Goal: Information Seeking & Learning: Learn about a topic

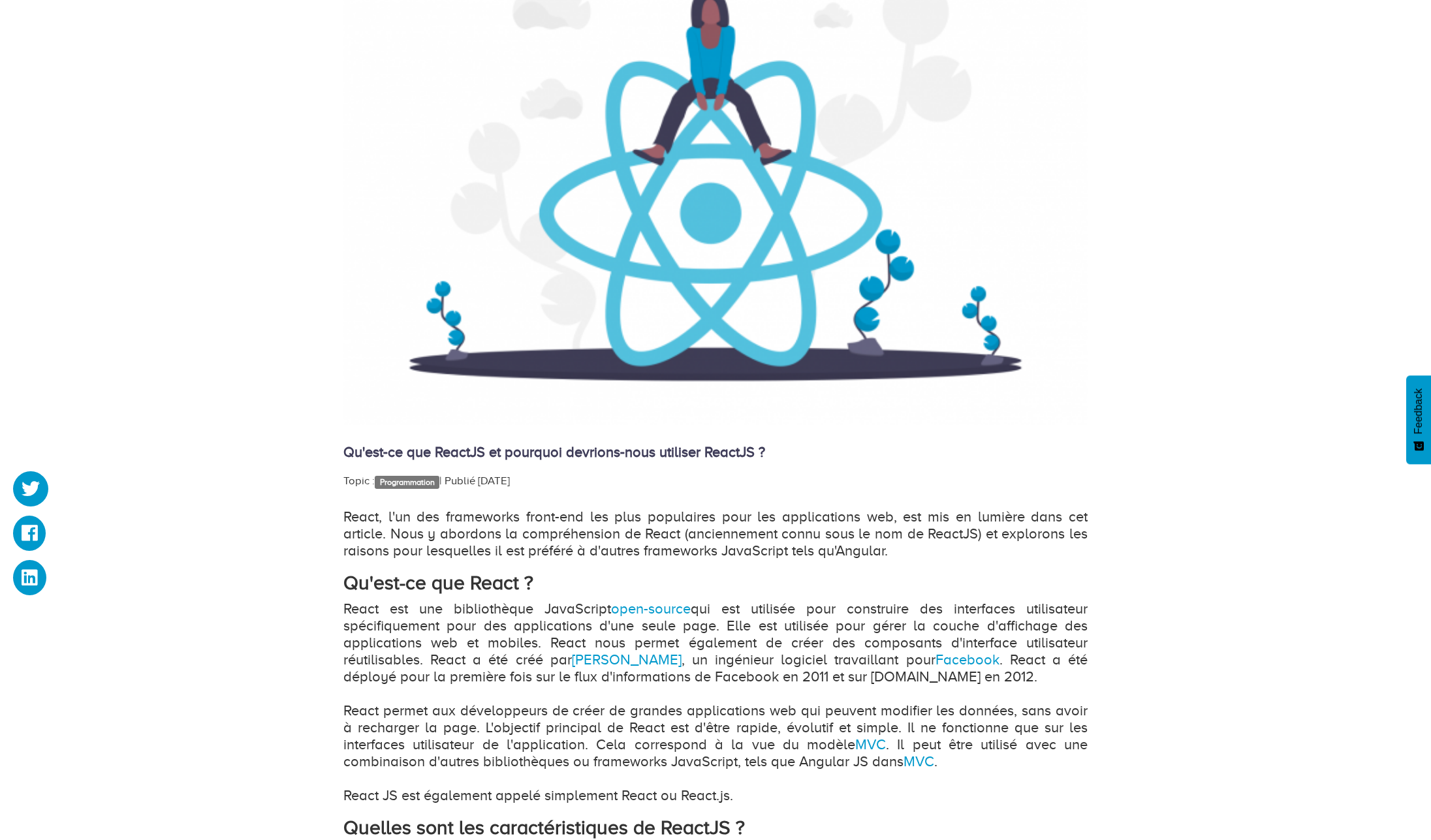
scroll to position [470, 0]
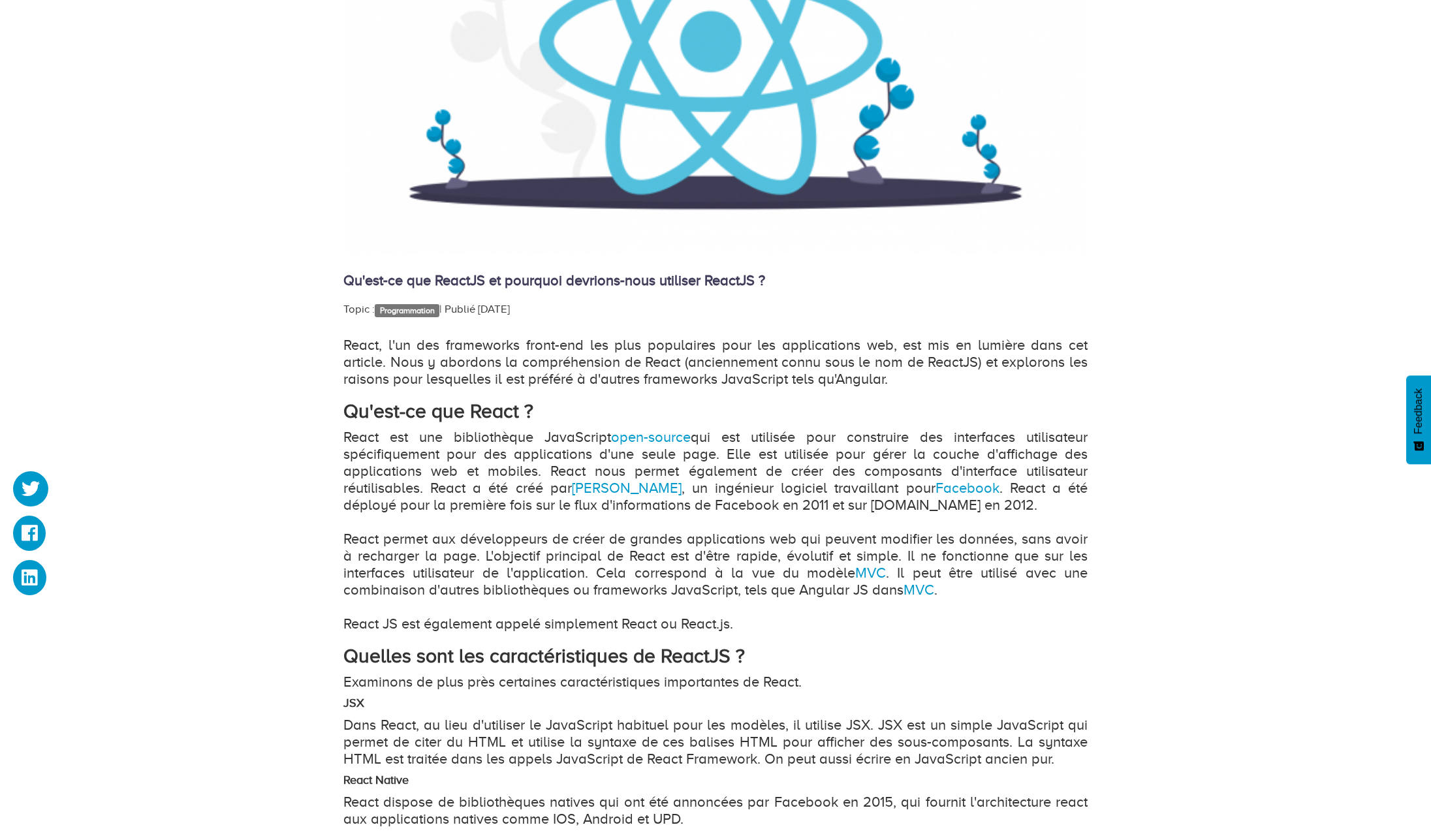
click at [487, 340] on p "React, l'un des frameworks front-end les plus populaires pour les applications …" at bounding box center [715, 363] width 744 height 51
click at [443, 440] on p "React est une bibliothèque JavaScript open-source qui est utilisée pour constru…" at bounding box center [715, 530] width 744 height 203
drag, startPoint x: 481, startPoint y: 471, endPoint x: 508, endPoint y: 470, distance: 27.0
click at [508, 470] on p "React est une bibliothèque JavaScript open-source qui est utilisée pour constru…" at bounding box center [715, 530] width 744 height 203
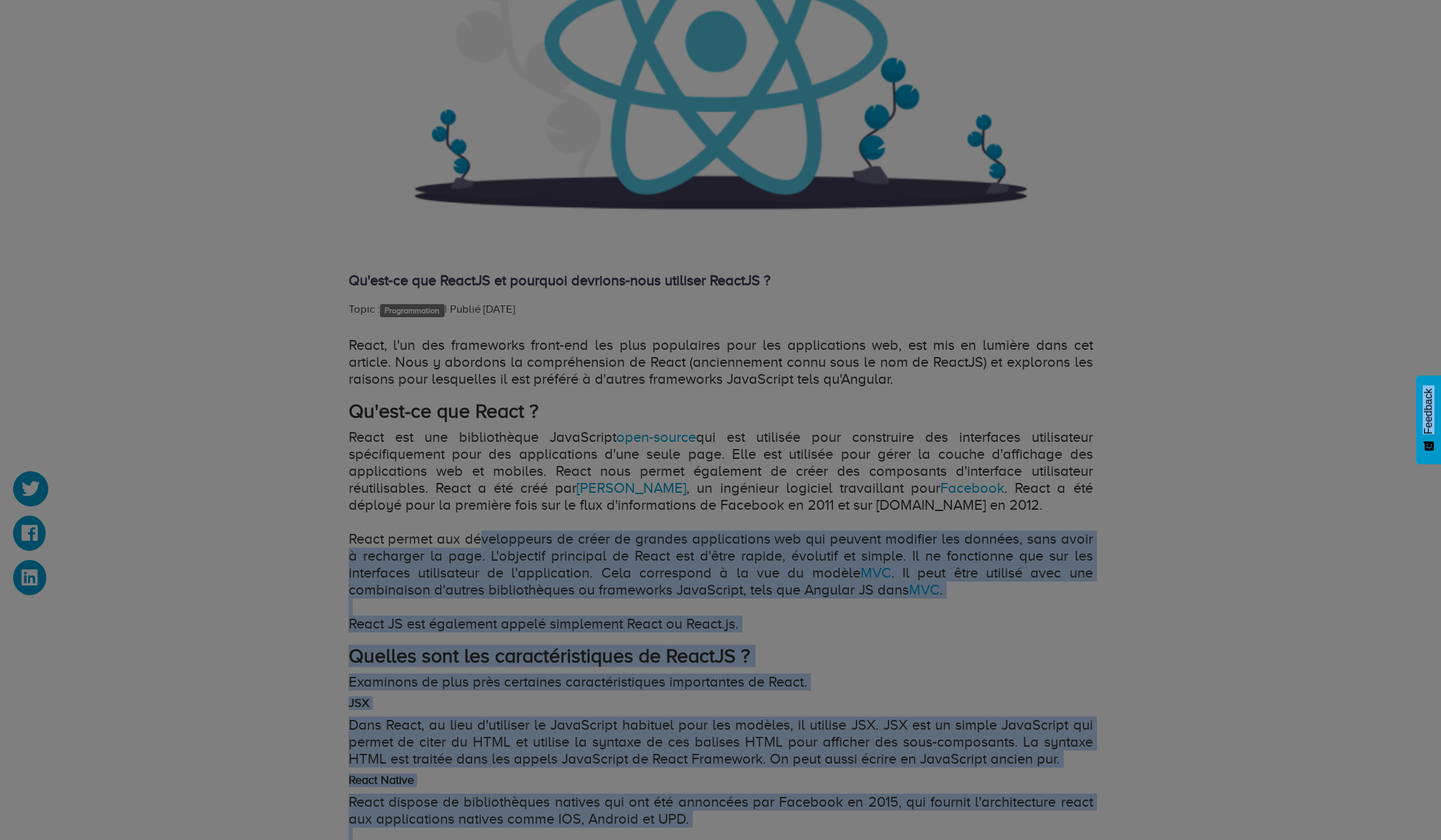
drag, startPoint x: 479, startPoint y: 540, endPoint x: 467, endPoint y: 554, distance: 18.4
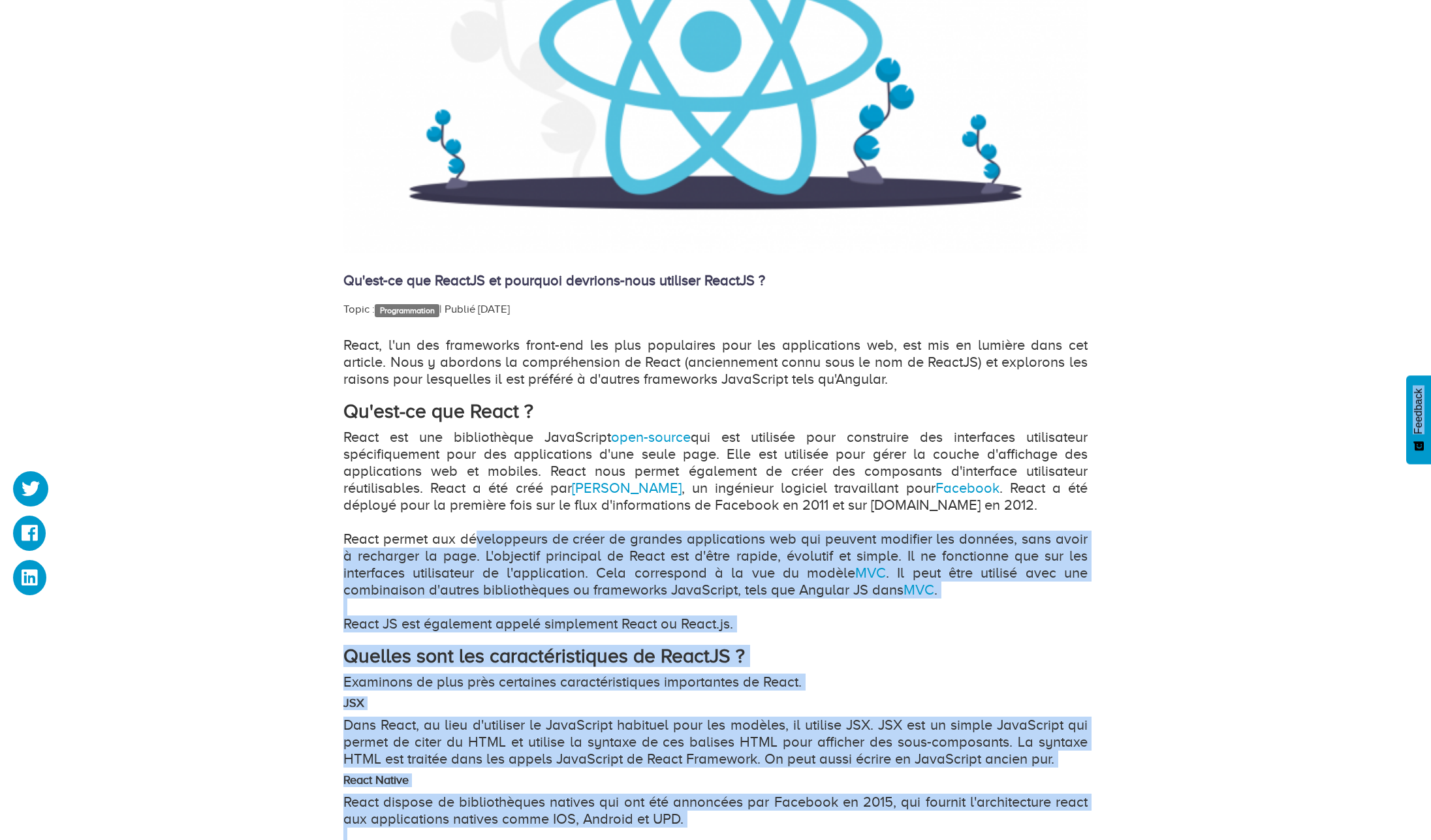
click at [620, 579] on p "React est une bibliothèque JavaScript open-source qui est utilisée pour constru…" at bounding box center [715, 530] width 744 height 203
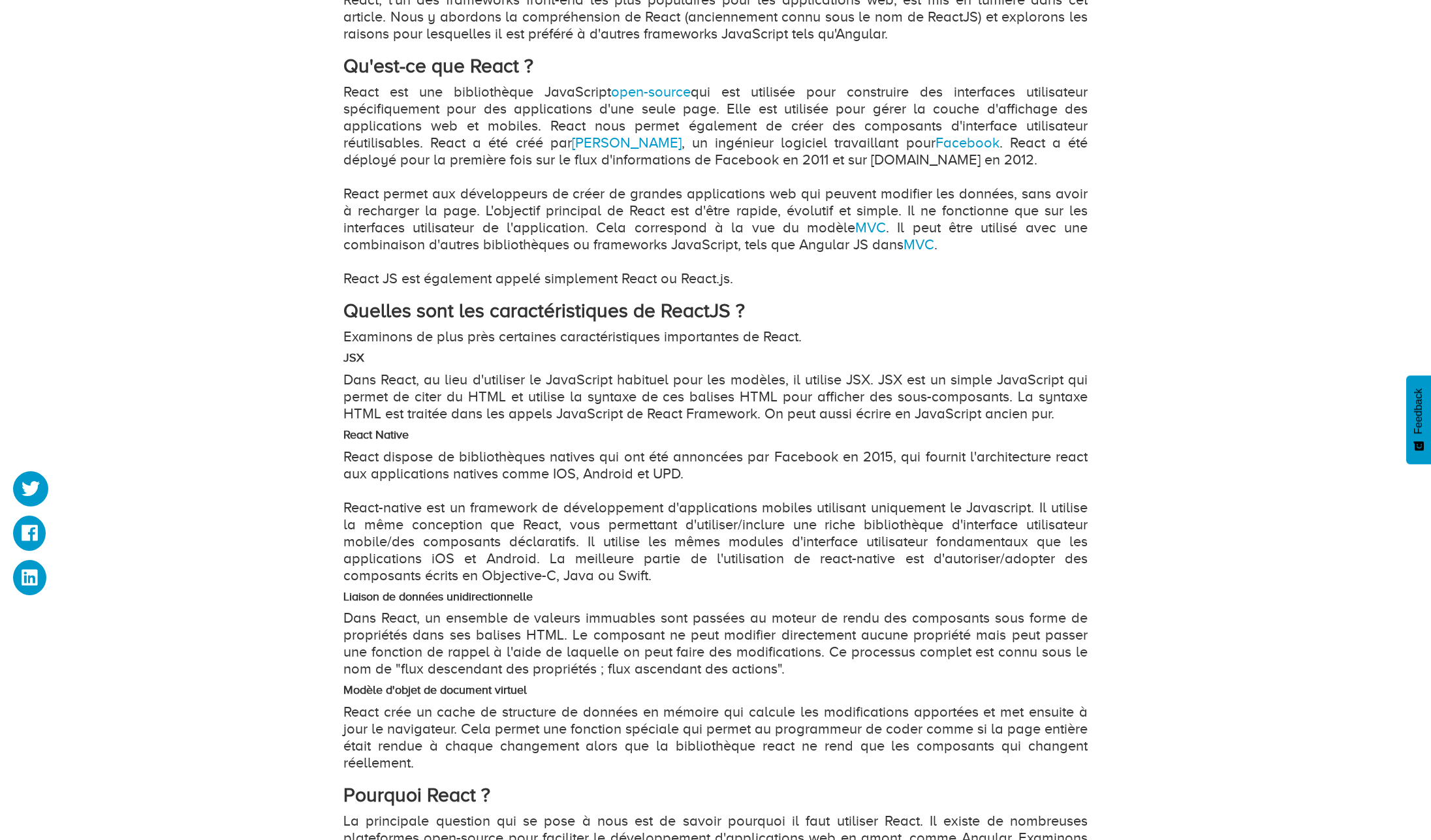
scroll to position [861, 0]
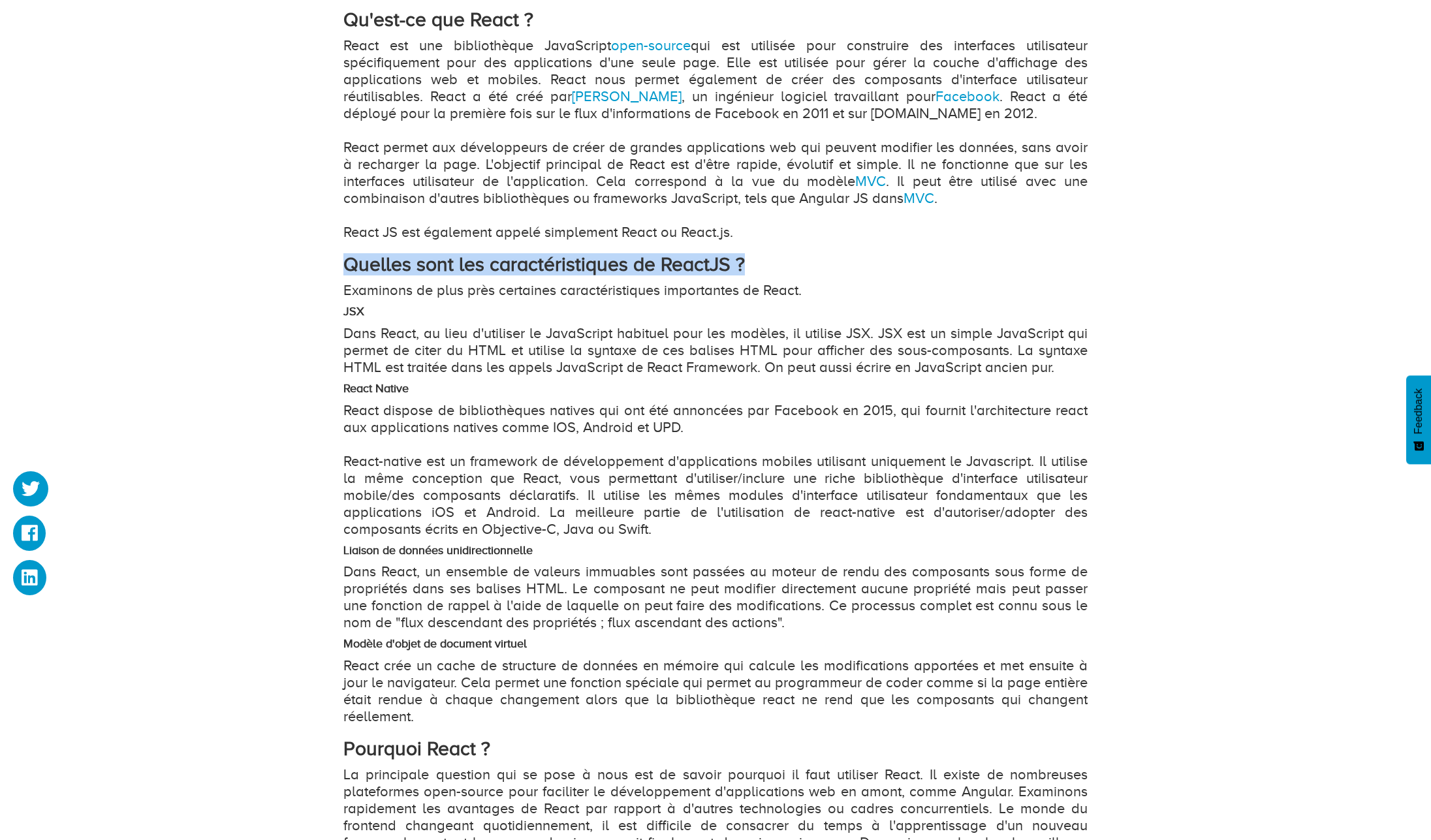
drag, startPoint x: 746, startPoint y: 268, endPoint x: 335, endPoint y: 271, distance: 411.0
click at [335, 271] on div "Qu'est-ce que ReactJS et pourquoi devrions-nous utiliser ReactJS ? Topic : Prog…" at bounding box center [716, 400] width 764 height 2062
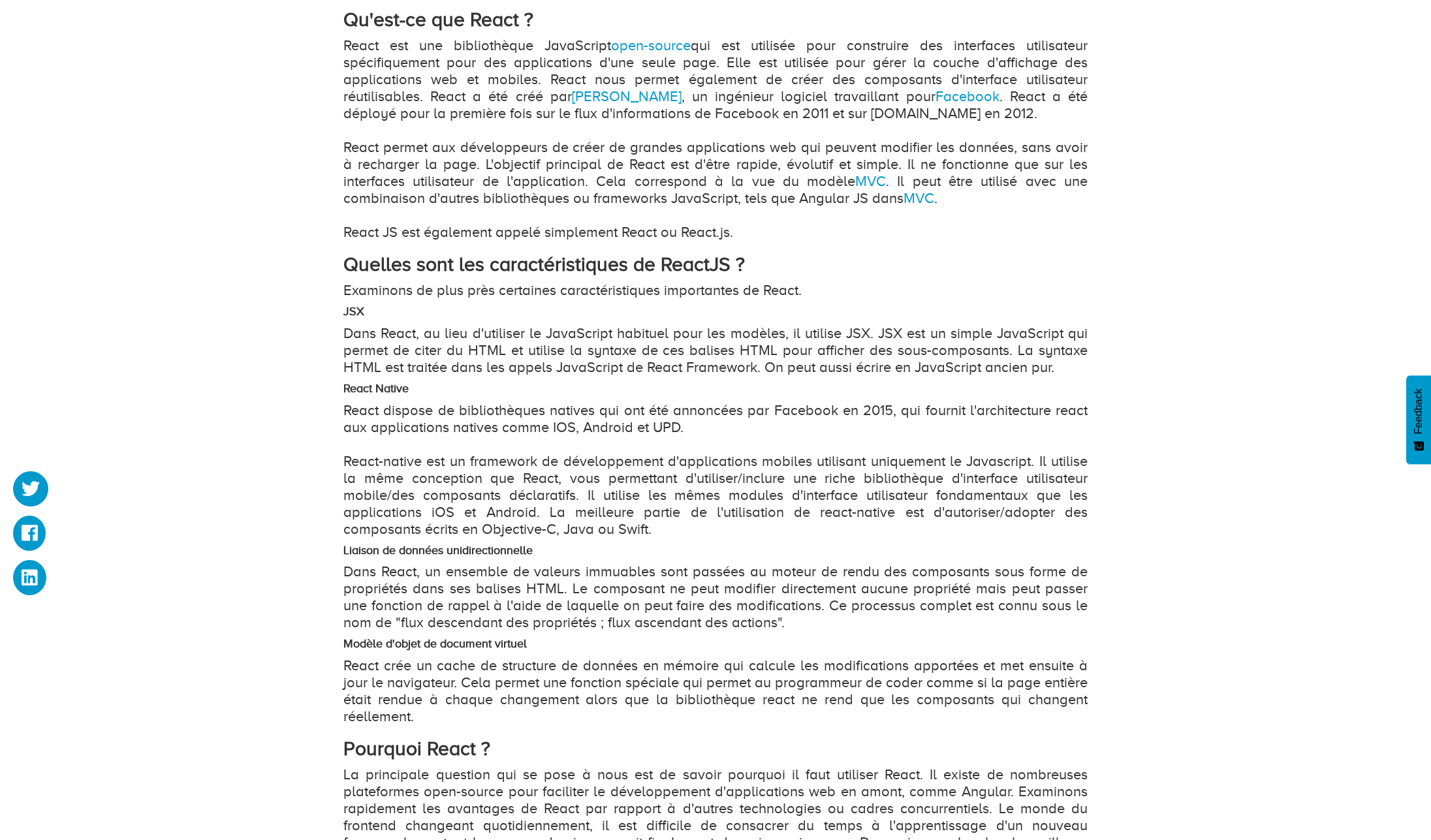
click at [615, 568] on p "Dans React, un ensemble de valeurs immuables sont passées au moteur de rendu de…" at bounding box center [715, 597] width 744 height 68
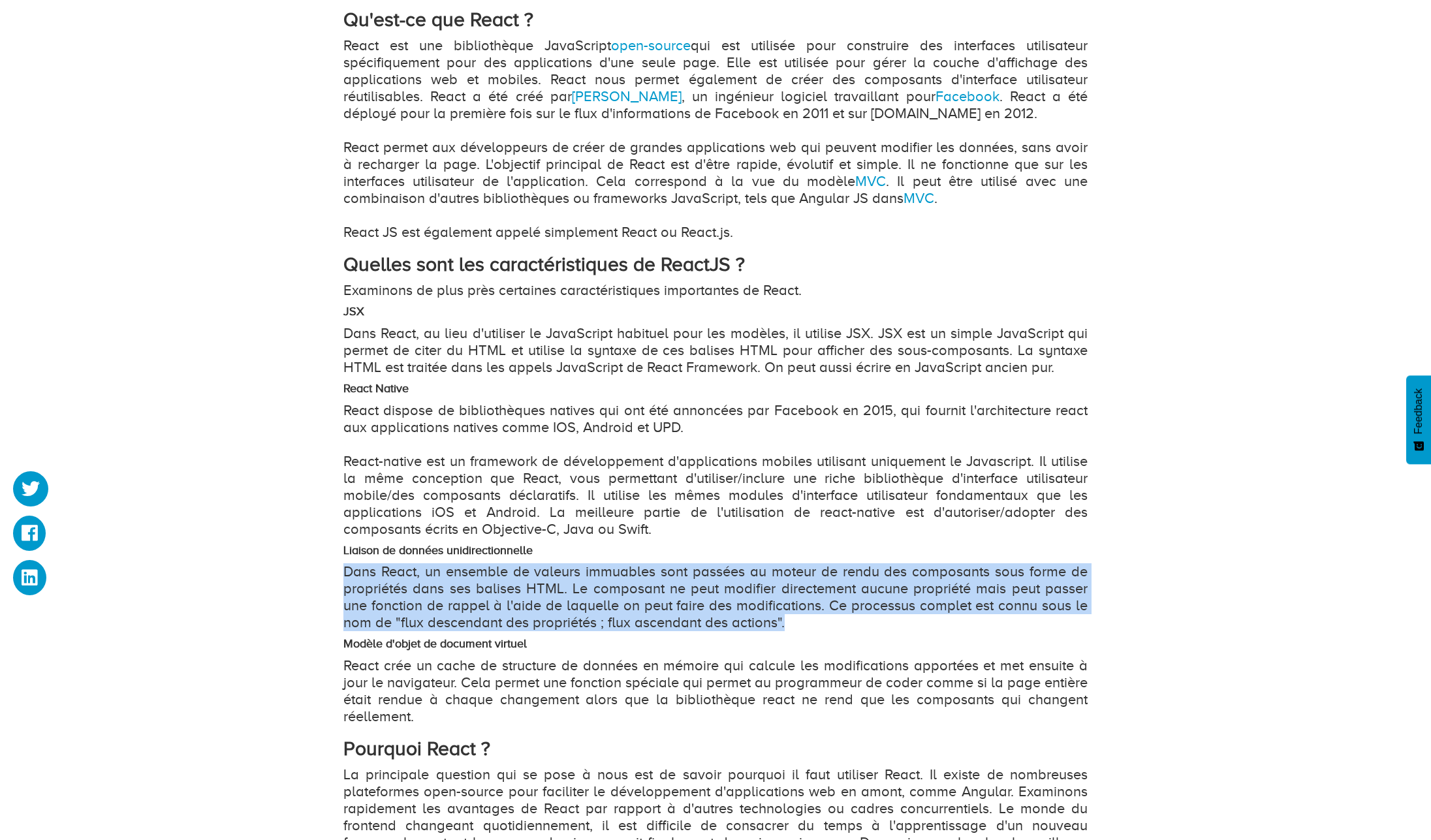
click at [615, 568] on p "Dans React, un ensemble de valeurs immuables sont passées au moteur de rendu de…" at bounding box center [715, 597] width 744 height 68
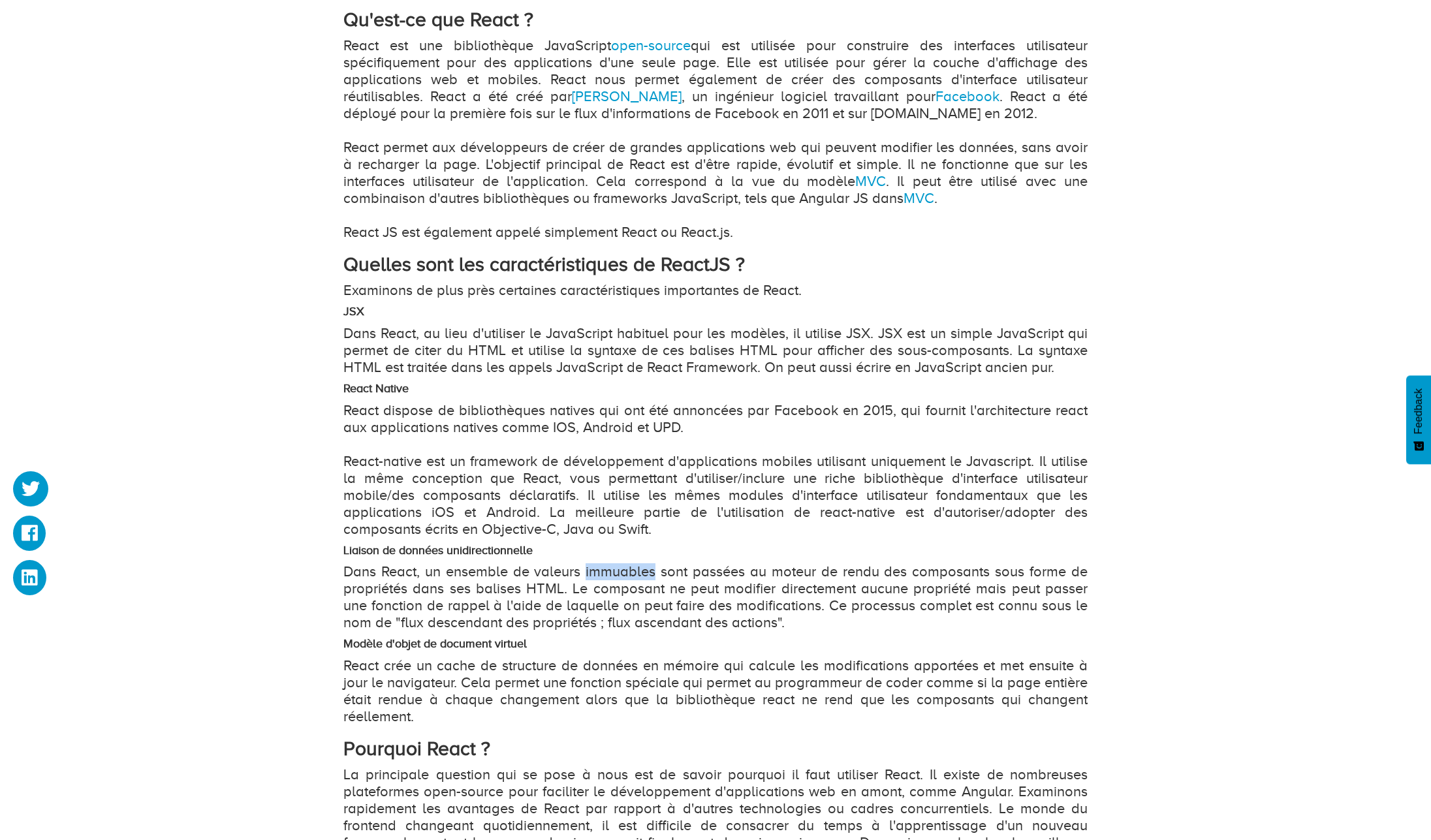
click at [615, 568] on p "Dans React, un ensemble de valeurs immuables sont passées au moteur de rendu de…" at bounding box center [715, 597] width 744 height 68
click at [625, 567] on p "Dans React, un ensemble de valeurs immuables sont passées au moteur de rendu de…" at bounding box center [715, 597] width 744 height 68
drag, startPoint x: 454, startPoint y: 265, endPoint x: 749, endPoint y: 263, distance: 295.0
click at [749, 263] on h2 "Quelles sont les caractéristiques de ReactJS ?" at bounding box center [715, 265] width 744 height 21
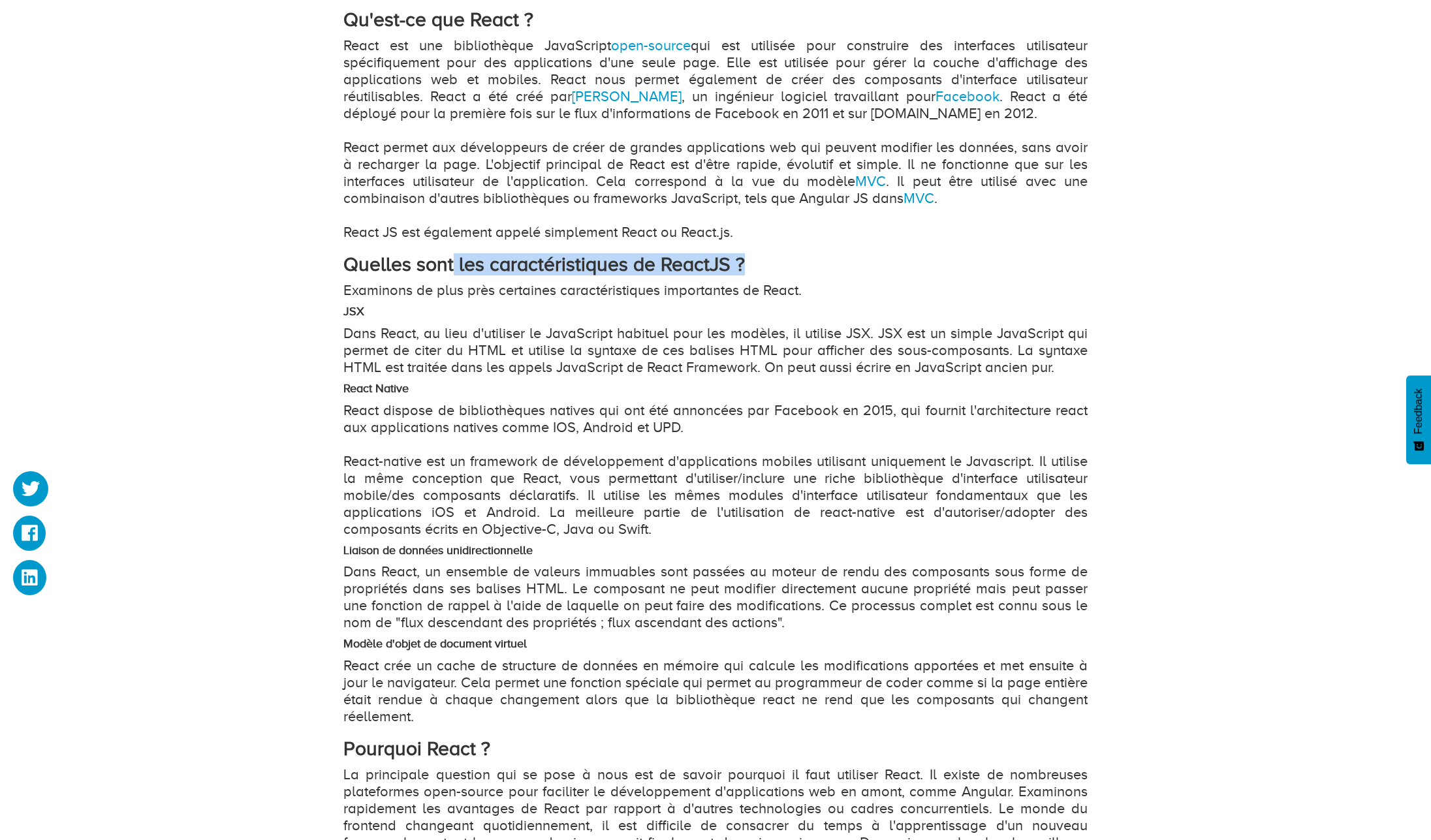
copy strong "les caractéristiques de ReactJS ?"
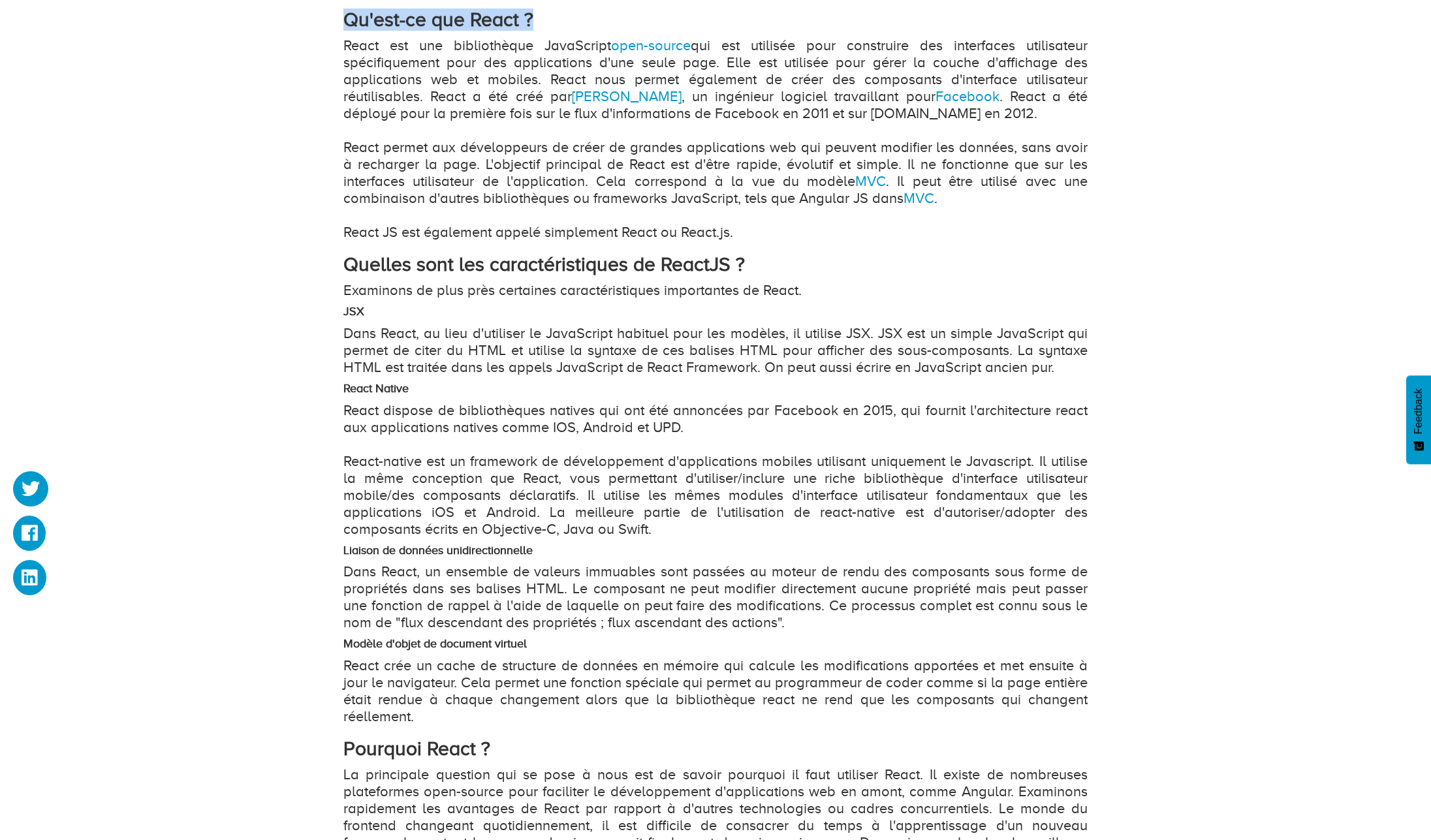
drag, startPoint x: 342, startPoint y: 19, endPoint x: 539, endPoint y: 17, distance: 197.0
click at [539, 17] on div "Qu'est-ce que ReactJS et pourquoi devrions-nous utiliser ReactJS ? Topic : Prog…" at bounding box center [716, 400] width 764 height 2062
copy strong "Qu'est-ce que React ?"
click at [385, 263] on strong "Quelles sont les caractéristiques de ReactJS ?" at bounding box center [544, 264] width 402 height 22
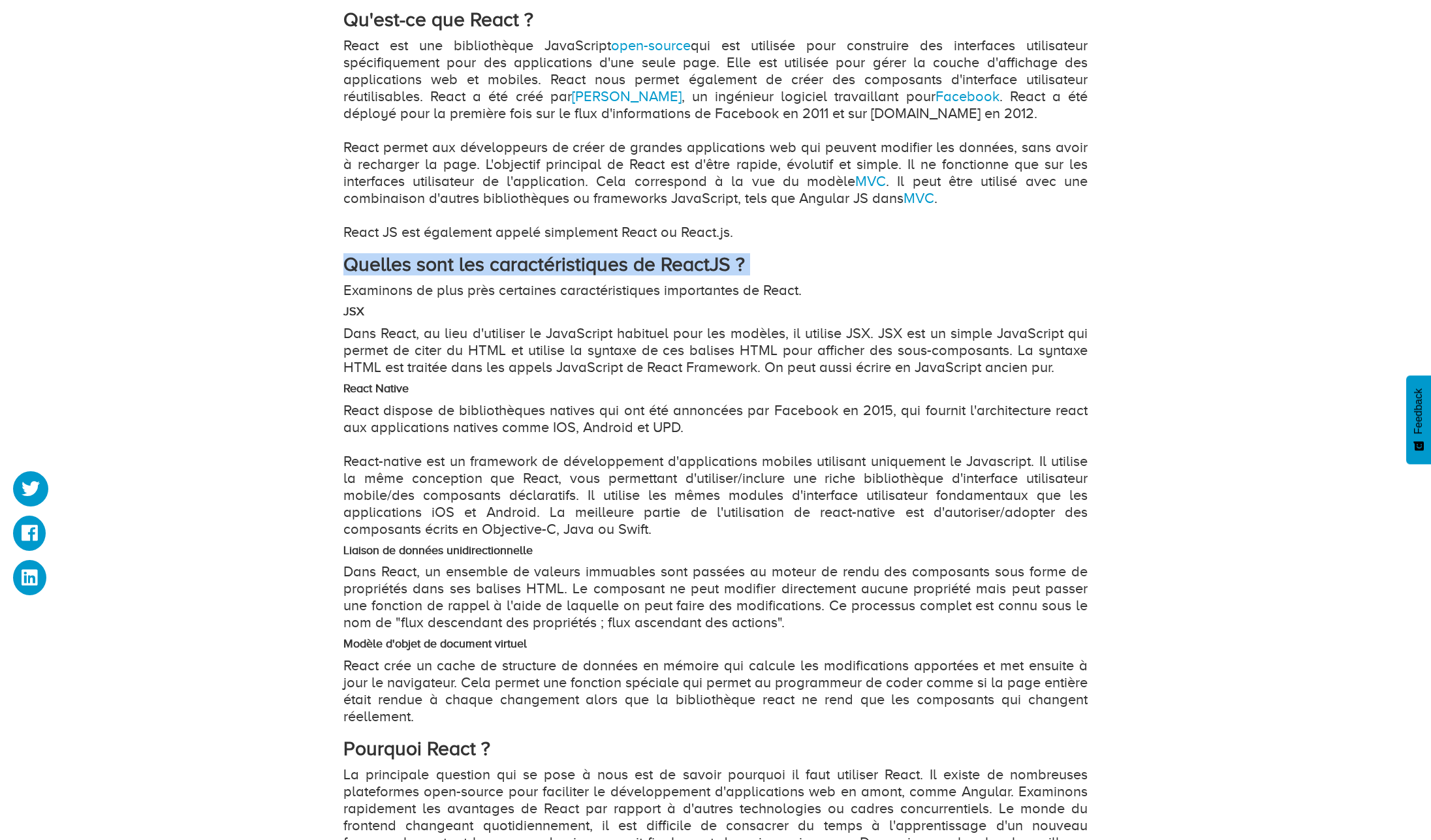
click at [385, 263] on strong "Quelles sont les caractéristiques de ReactJS ?" at bounding box center [544, 264] width 402 height 22
copy strong "Quelles sont les caractéristiques de ReactJS ?"
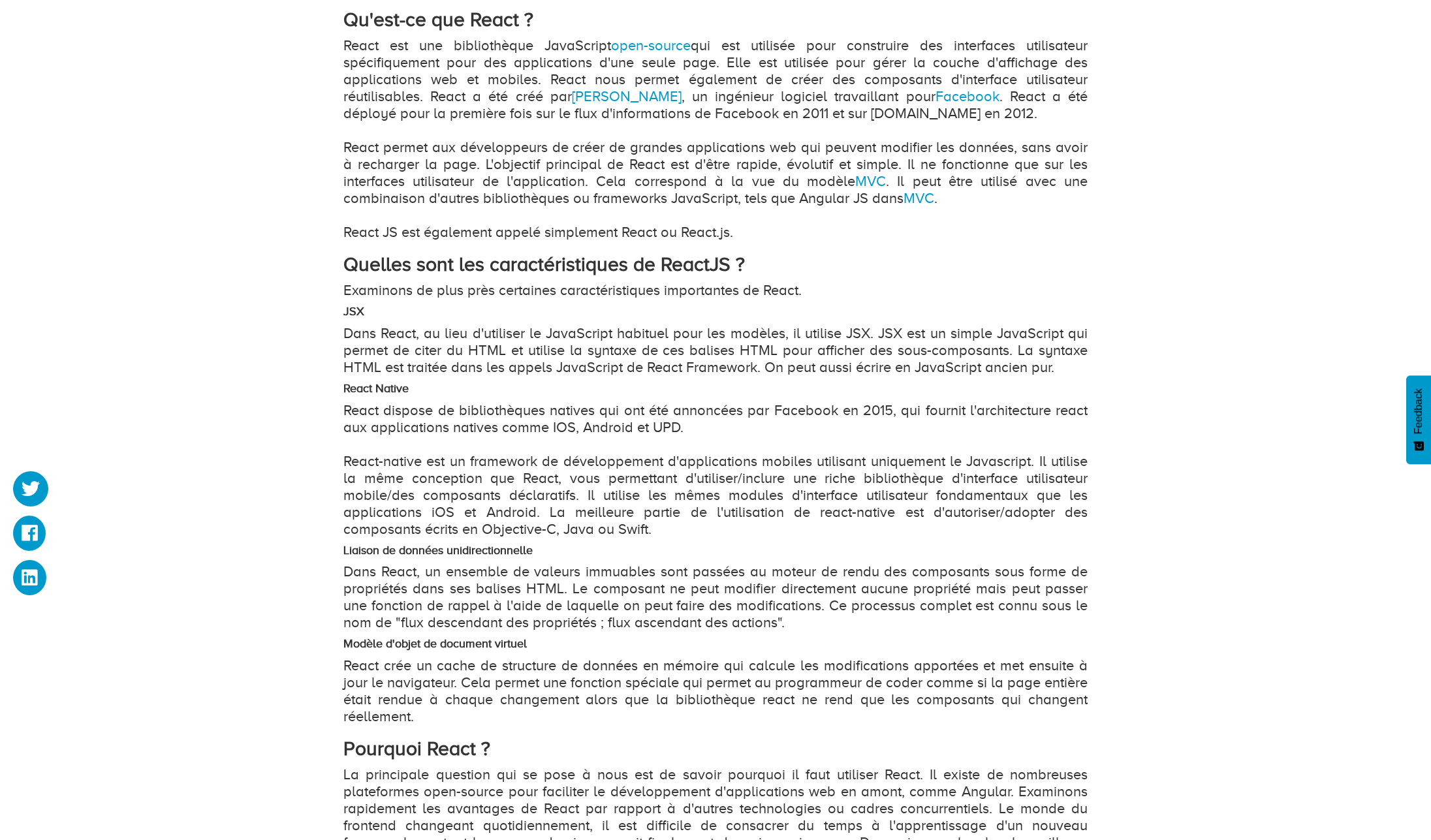
click at [463, 155] on p "React est une bibliothèque JavaScript open-source qui est utilisée pour constru…" at bounding box center [715, 138] width 744 height 203
drag, startPoint x: 882, startPoint y: 151, endPoint x: 477, endPoint y: 164, distance: 405.2
click at [477, 164] on p "React est une bibliothèque JavaScript open-source qui est utilisée pour constru…" at bounding box center [715, 138] width 744 height 203
copy p "modifier les données, sans avoir à recharger la page"
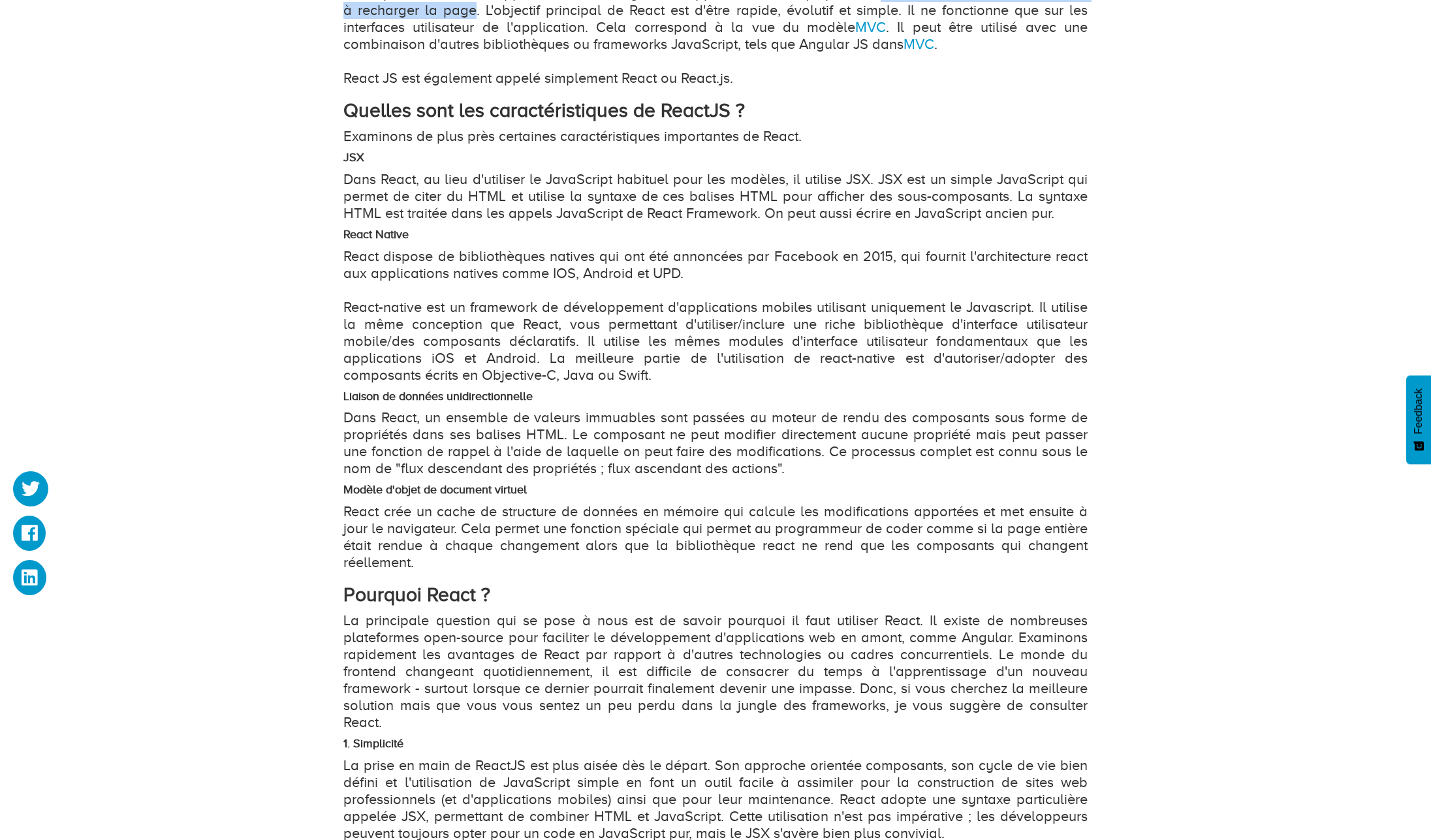
scroll to position [1019, 0]
drag, startPoint x: 543, startPoint y: 487, endPoint x: 392, endPoint y: 483, distance: 151.1
click at [392, 483] on h4 "Modèle d'objet de document virtuel" at bounding box center [715, 487] width 744 height 13
click at [512, 489] on strong "Modèle d'objet de document virtuel" at bounding box center [434, 487] width 183 height 13
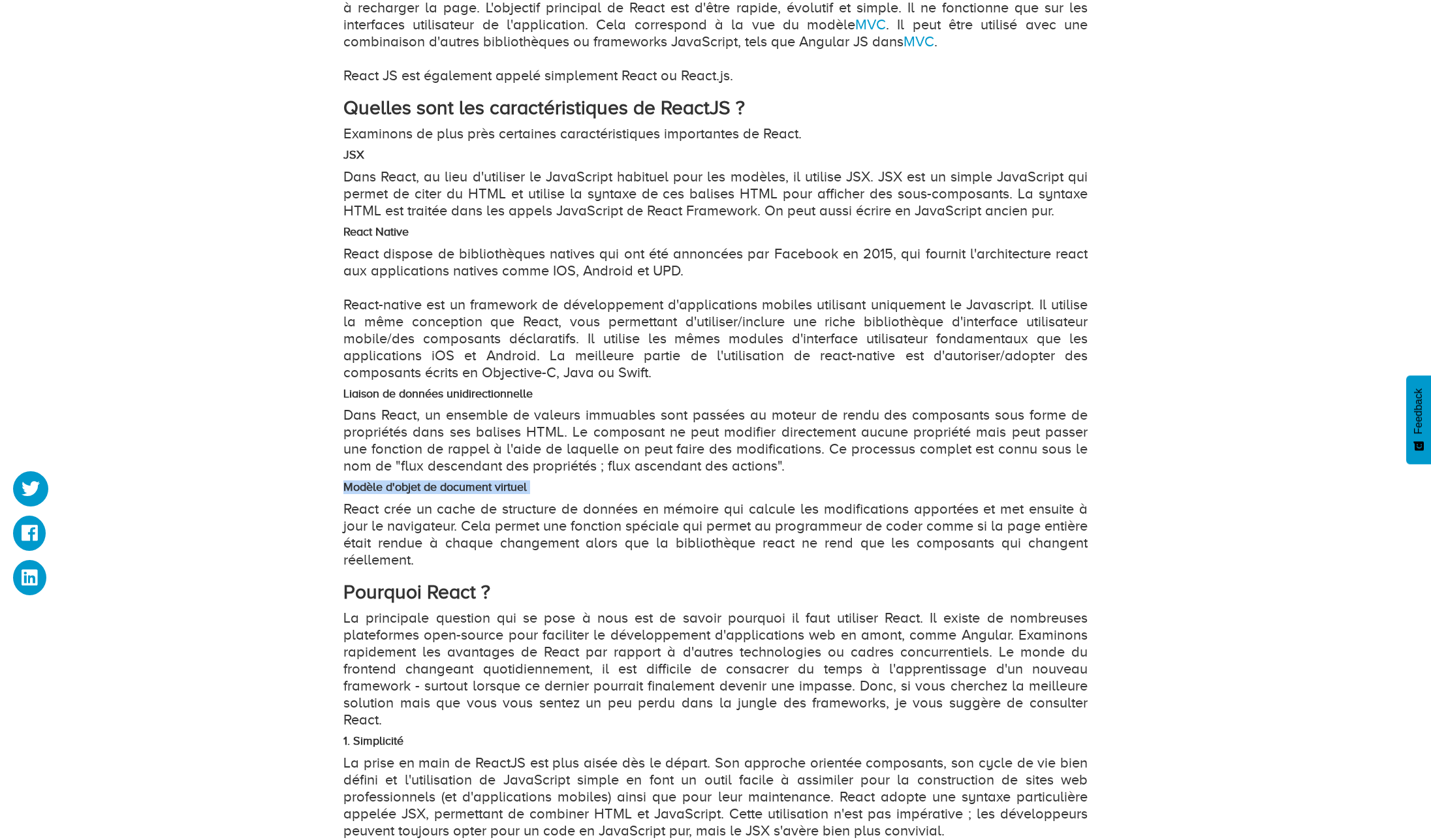
click at [512, 489] on strong "Modèle d'objet de document virtuel" at bounding box center [434, 487] width 183 height 13
click at [618, 422] on p "Dans React, un ensemble de valeurs immuables sont passées au moteur de rendu de…" at bounding box center [715, 440] width 744 height 68
drag, startPoint x: 568, startPoint y: 412, endPoint x: 611, endPoint y: 408, distance: 43.2
click at [611, 408] on p "Dans React, un ensemble de valeurs immuables sont passées au moteur de rendu de…" at bounding box center [715, 440] width 744 height 68
click at [743, 437] on p "Dans React, un ensemble de valeurs immuables sont passées au moteur de rendu de…" at bounding box center [715, 440] width 744 height 68
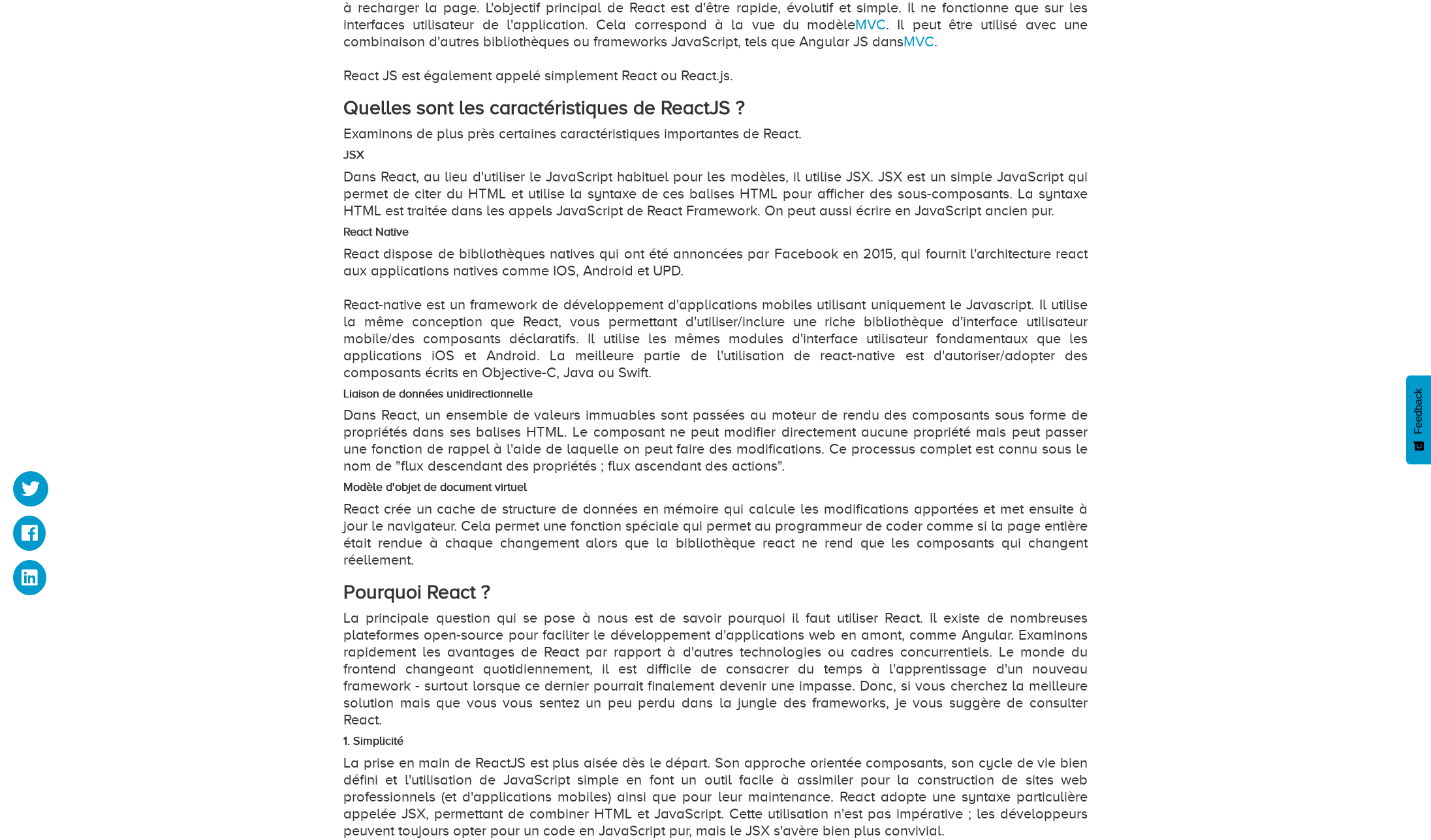
click at [950, 434] on p "Dans React, un ensemble de valeurs immuables sont passées au moteur de rendu de…" at bounding box center [715, 440] width 744 height 68
copy p "propriété"
click at [635, 452] on p "Dans React, un ensemble de valeurs immuables sont passées au moteur de rendu de…" at bounding box center [715, 440] width 744 height 68
drag, startPoint x: 643, startPoint y: 412, endPoint x: 751, endPoint y: 414, distance: 108.0
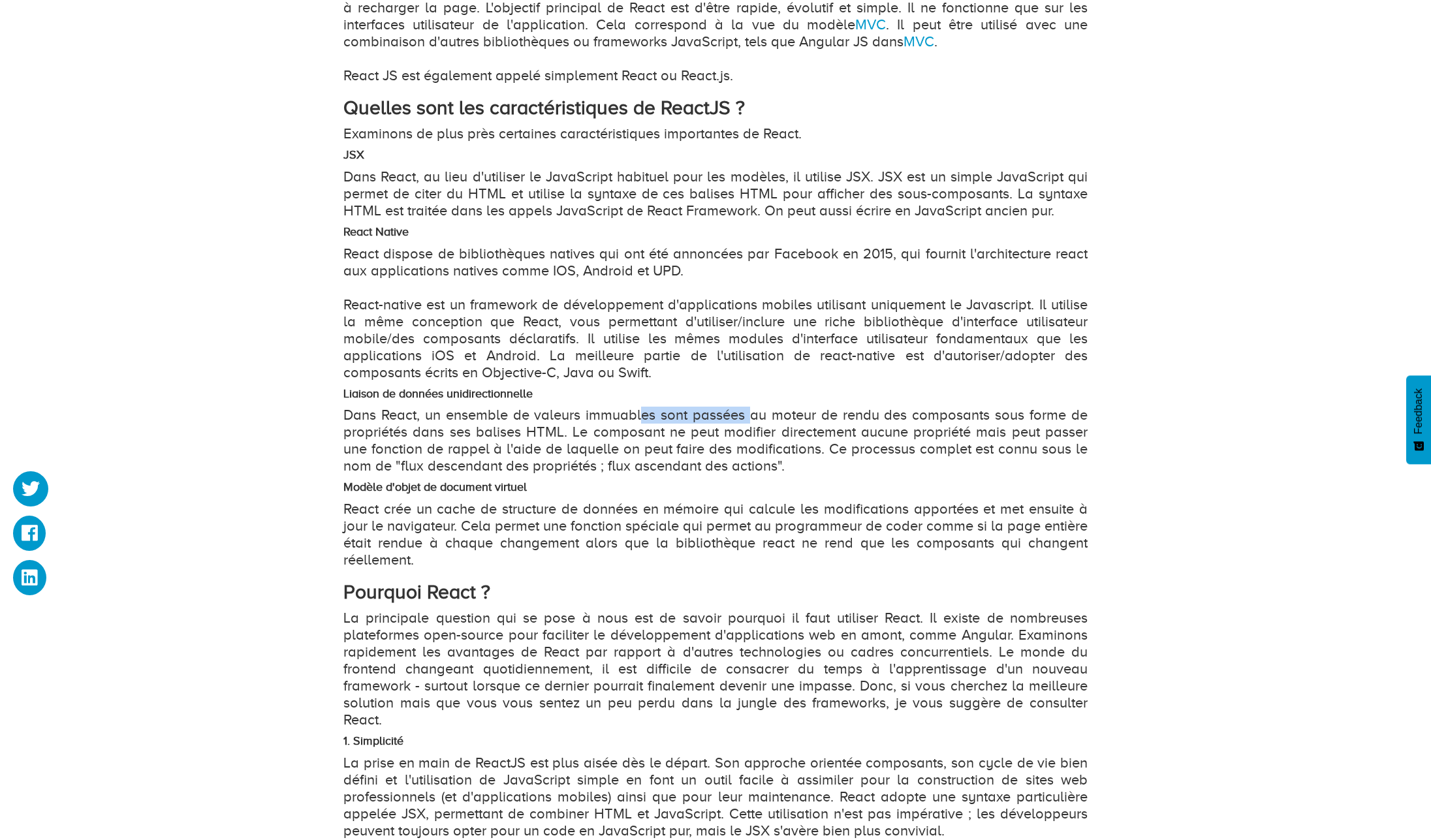
click at [751, 414] on p "Dans React, un ensemble de valeurs immuables sont passées au moteur de rendu de…" at bounding box center [715, 440] width 744 height 68
click at [653, 414] on p "Dans React, un ensemble de valeurs immuables sont passées au moteur de rendu de…" at bounding box center [715, 440] width 744 height 68
drag, startPoint x: 630, startPoint y: 413, endPoint x: 568, endPoint y: 429, distance: 64.0
click at [568, 429] on p "Dans React, un ensemble de valeurs immuables sont passées au moteur de rendu de…" at bounding box center [715, 440] width 744 height 68
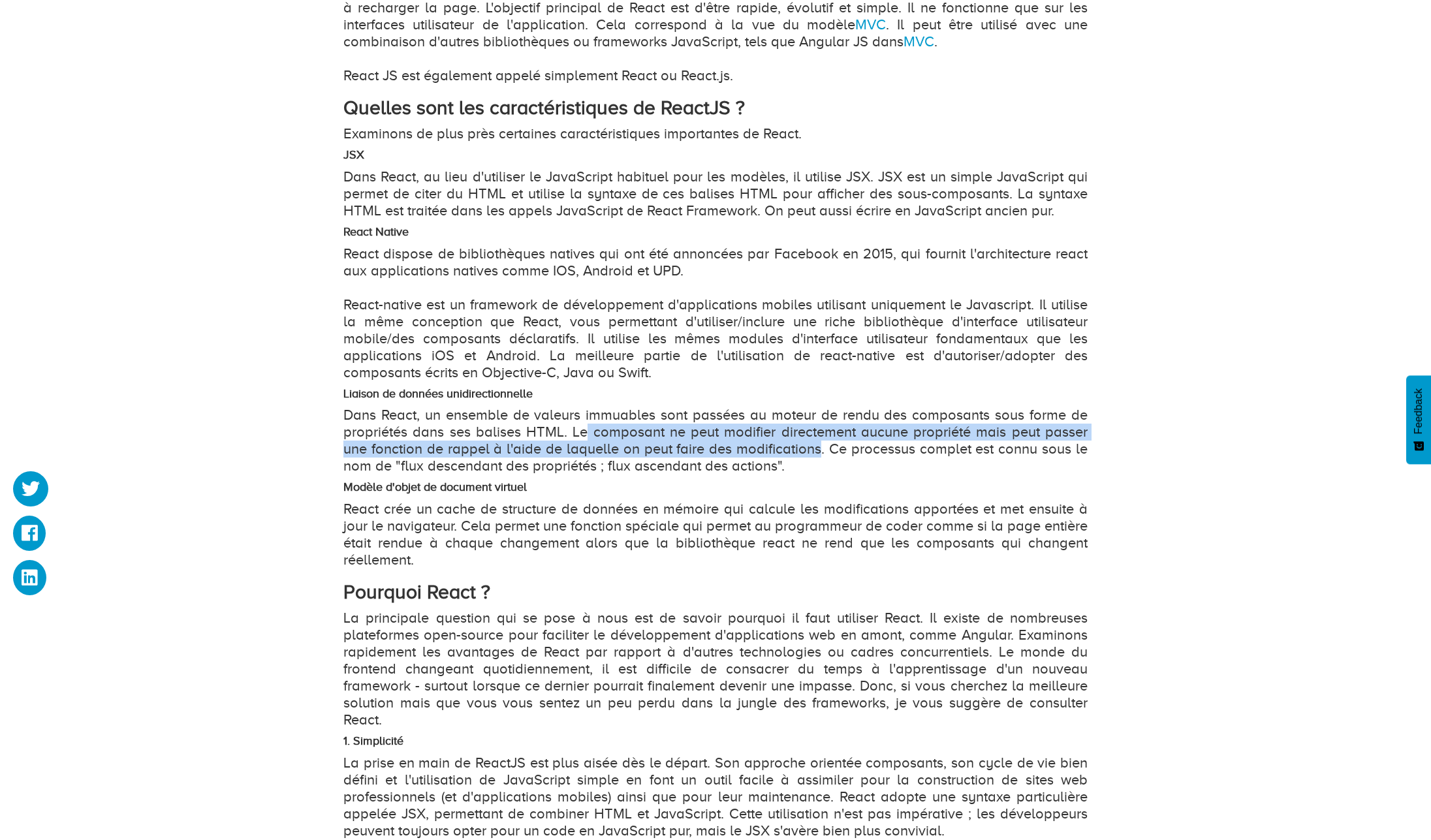
drag, startPoint x: 590, startPoint y: 426, endPoint x: 820, endPoint y: 445, distance: 230.8
click at [820, 445] on p "Dans React, un ensemble de valeurs immuables sont passées au moteur de rendu de…" at bounding box center [715, 440] width 744 height 68
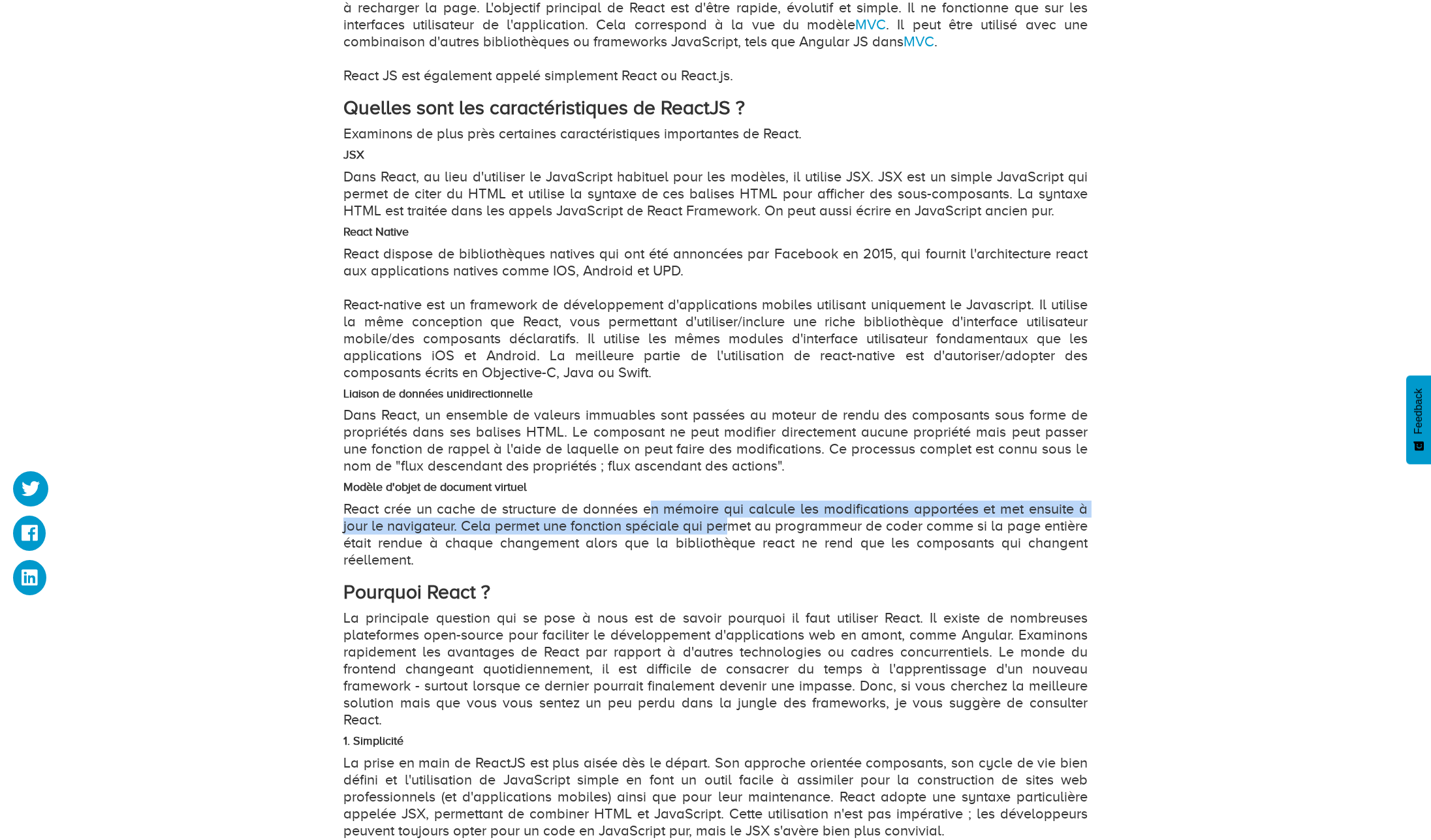
drag, startPoint x: 654, startPoint y: 513, endPoint x: 730, endPoint y: 522, distance: 76.5
click at [730, 522] on p "React crée un cache de structure de données en mémoire qui calcule les modifica…" at bounding box center [715, 534] width 744 height 68
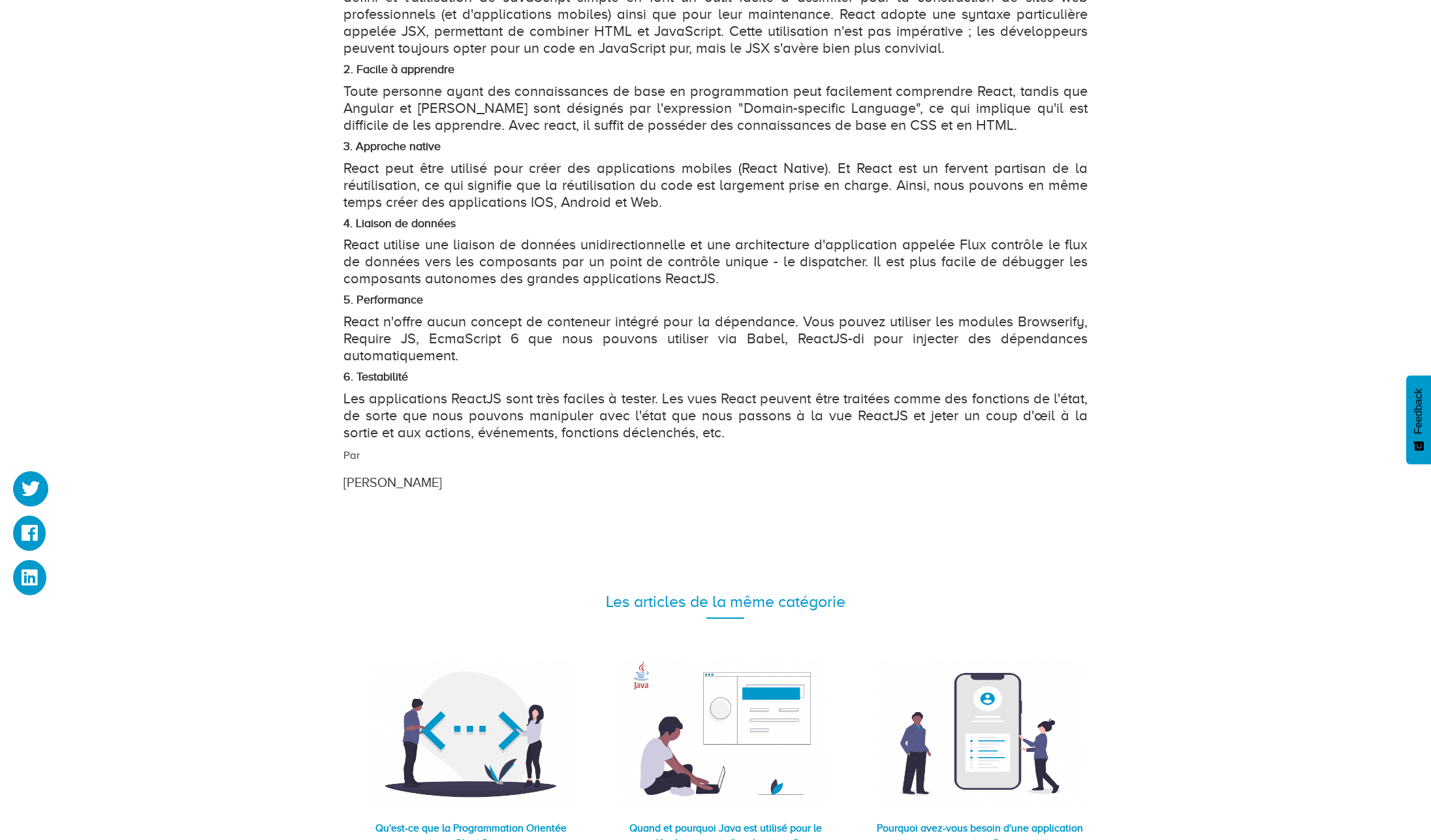
scroll to position [1802, 0]
